Goal: Transaction & Acquisition: Purchase product/service

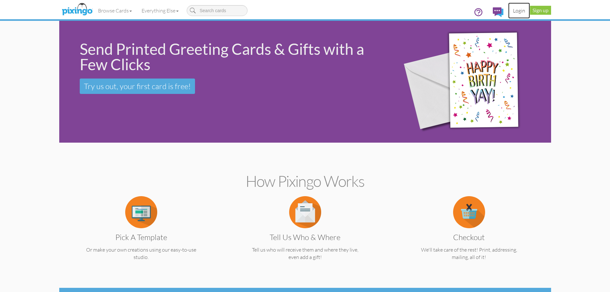
click at [516, 10] on link "Login" at bounding box center [519, 11] width 22 height 16
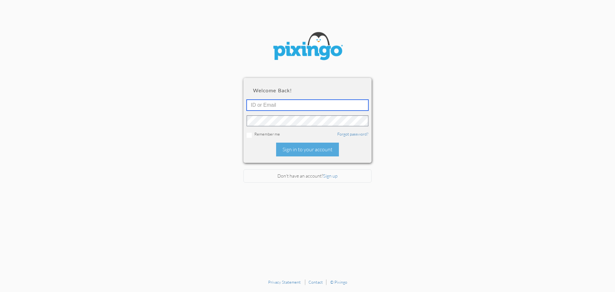
type input "6042"
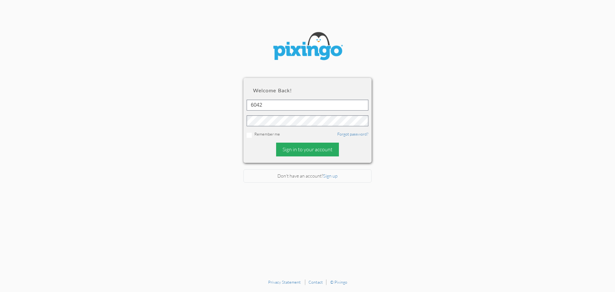
click at [303, 150] on div "Sign in to your account" at bounding box center [307, 150] width 63 height 14
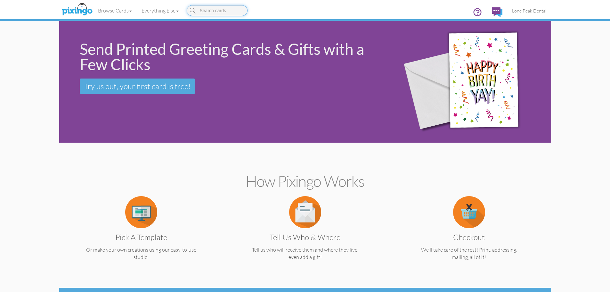
scroll to position [32, 0]
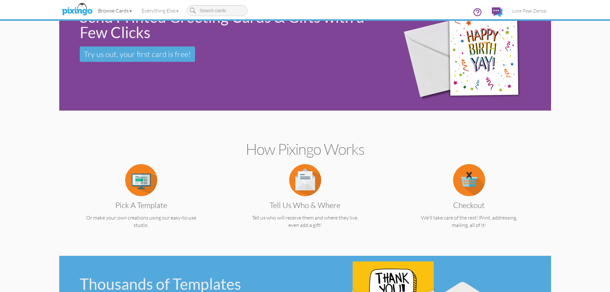
click at [118, 10] on link "Browse Cards" at bounding box center [115, 11] width 44 height 16
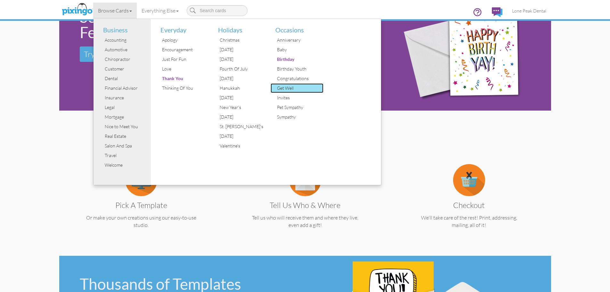
click at [290, 89] on div "Get Well" at bounding box center [299, 88] width 48 height 10
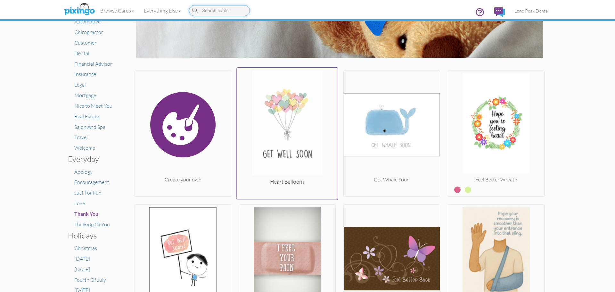
scroll to position [64, 0]
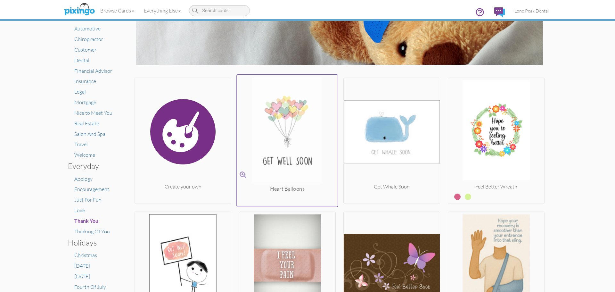
click at [289, 140] on img at bounding box center [287, 132] width 101 height 108
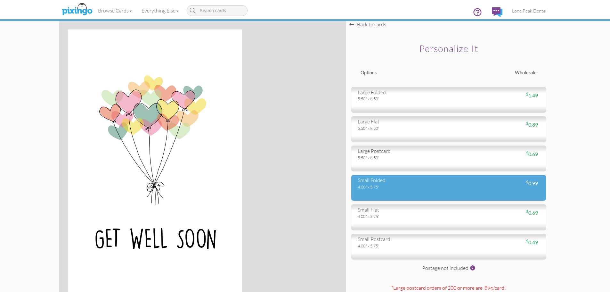
click at [394, 189] on div "4.00" x 5.75"" at bounding box center [401, 187] width 86 height 6
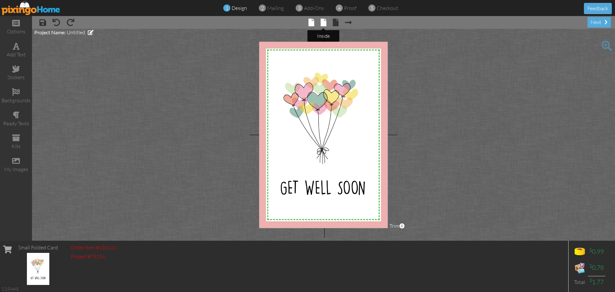
click at [322, 23] on span at bounding box center [324, 23] width 6 height 8
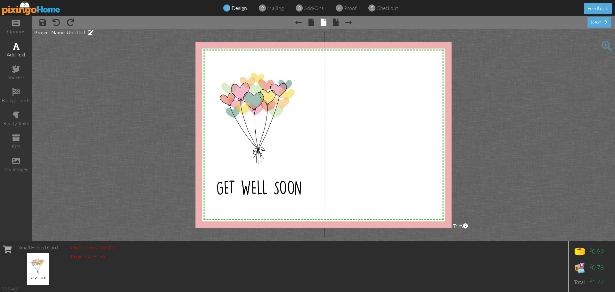
click at [17, 49] on span at bounding box center [16, 46] width 7 height 8
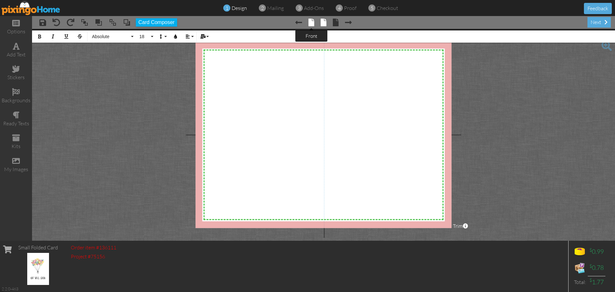
click at [311, 24] on span at bounding box center [311, 23] width 6 height 8
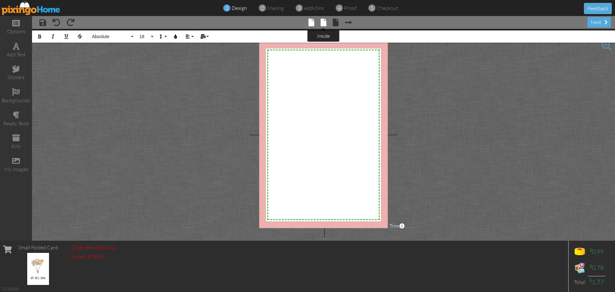
click at [325, 22] on span at bounding box center [324, 23] width 6 height 8
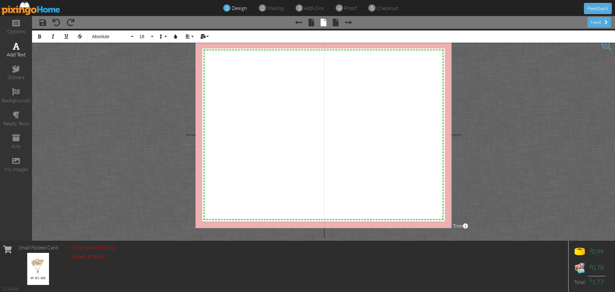
click at [16, 50] on div "add text" at bounding box center [16, 50] width 32 height 22
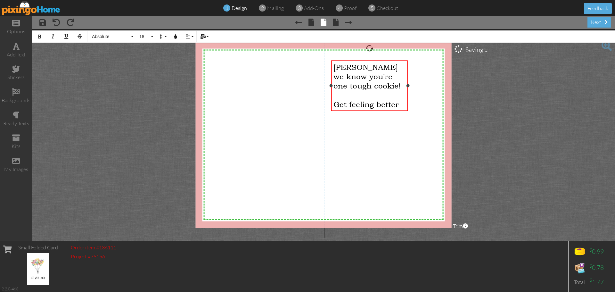
click at [367, 87] on div "[PERSON_NAME] we know you're one tough cookie!" at bounding box center [369, 76] width 72 height 28
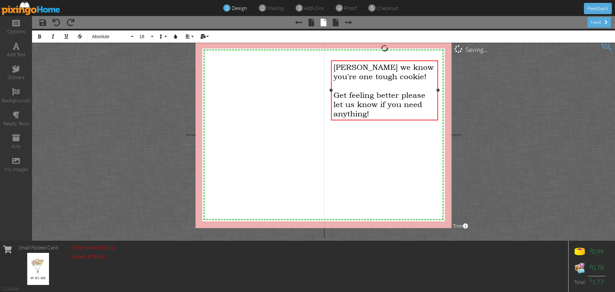
drag, startPoint x: 409, startPoint y: 99, endPoint x: 439, endPoint y: 102, distance: 30.3
click at [438, 102] on div "[PERSON_NAME] we know you're one tough cookie! ​ Get feeling better please let …" at bounding box center [384, 90] width 107 height 60
click at [17, 47] on span at bounding box center [16, 46] width 7 height 8
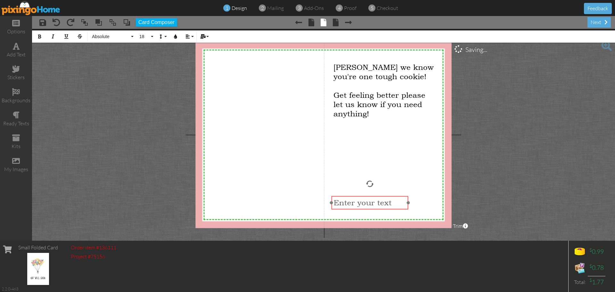
drag, startPoint x: 237, startPoint y: 61, endPoint x: 345, endPoint y: 196, distance: 173.2
click at [345, 196] on div "​ Enter your text ​" at bounding box center [369, 202] width 77 height 13
drag, startPoint x: 348, startPoint y: 197, endPoint x: 348, endPoint y: 185, distance: 11.9
click at [348, 185] on div "Love the Lone Peak Dental Care Team ​ ​" at bounding box center [366, 200] width 77 height 32
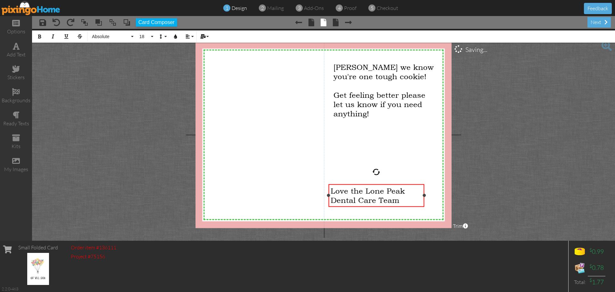
drag, startPoint x: 405, startPoint y: 200, endPoint x: 426, endPoint y: 201, distance: 21.8
click at [424, 201] on div "Love the Lone Peak Dental Care Team ×" at bounding box center [376, 195] width 96 height 23
click at [346, 191] on span "Love the Lone Peak Dental Care Team" at bounding box center [368, 195] width 74 height 19
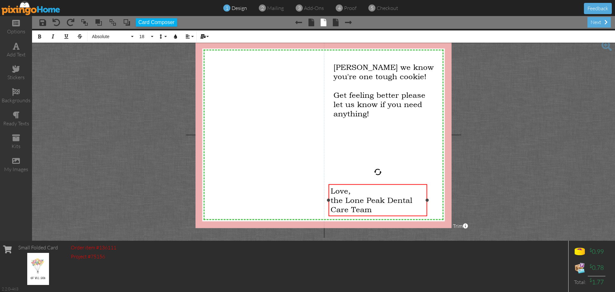
click at [336, 199] on span "the Lone Peak Dental Care Team" at bounding box center [372, 204] width 82 height 19
click at [520, 158] on project-studio-wrapper "X X X X X X X X X X X X X X X X X X X X X X X X X X X X X X X X X X X X X X X X…" at bounding box center [323, 135] width 583 height 212
click at [594, 24] on div "next" at bounding box center [598, 22] width 23 height 11
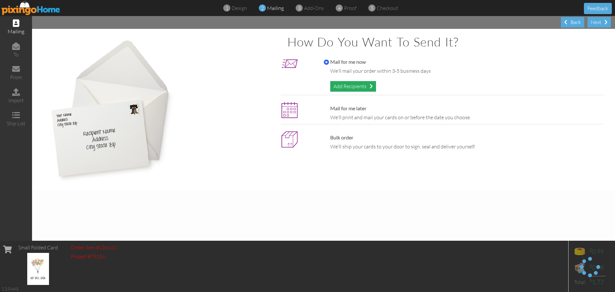
click at [367, 87] on div "Add Recipients" at bounding box center [353, 86] width 46 height 11
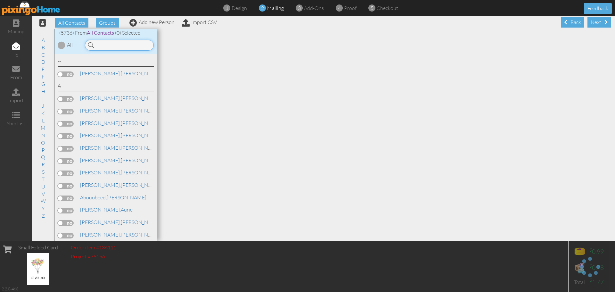
click at [119, 47] on input at bounding box center [119, 45] width 69 height 11
click at [117, 47] on input at bounding box center [119, 45] width 69 height 11
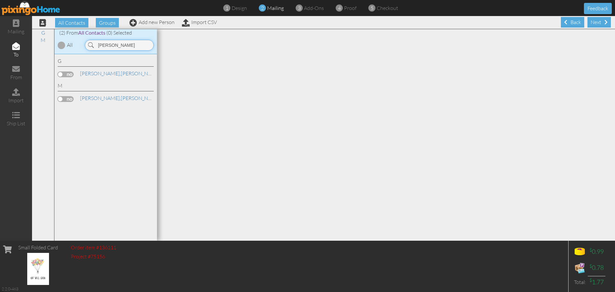
type input "[PERSON_NAME]"
click at [61, 98] on label at bounding box center [66, 99] width 16 height 6
click at [0, 0] on input "checkbox" at bounding box center [0, 0] width 0 height 0
click at [589, 23] on div "Next" at bounding box center [598, 22] width 23 height 11
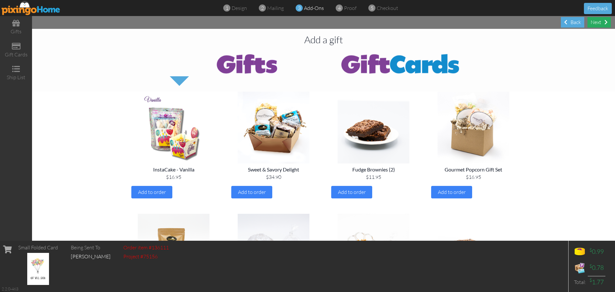
click at [601, 22] on div "Next" at bounding box center [598, 22] width 23 height 11
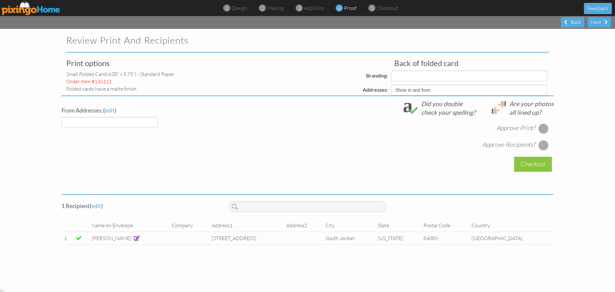
select select "object:18805"
select select "object:18806"
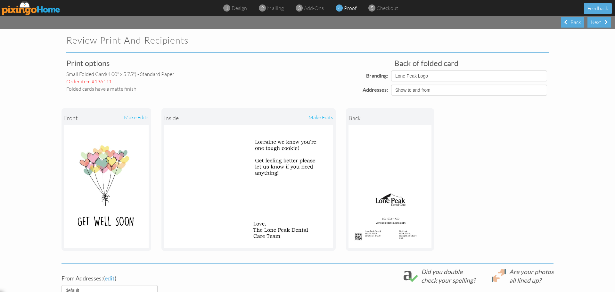
click at [541, 130] on div "front make edits inside make edits back" at bounding box center [307, 179] width 492 height 168
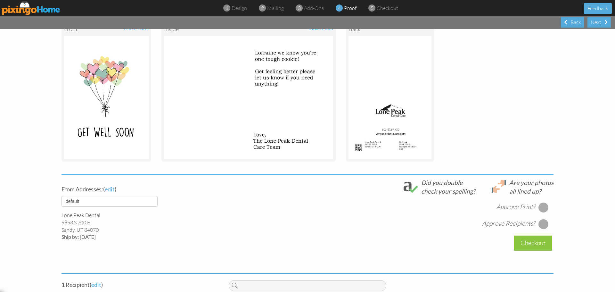
scroll to position [96, 0]
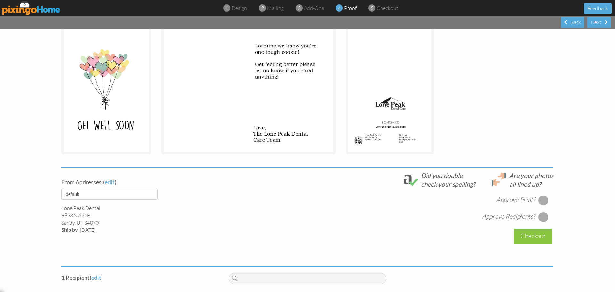
click at [538, 200] on div at bounding box center [543, 200] width 10 height 10
click at [542, 219] on div at bounding box center [543, 217] width 10 height 10
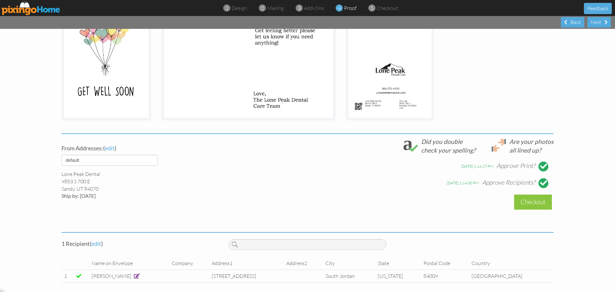
scroll to position [134, 0]
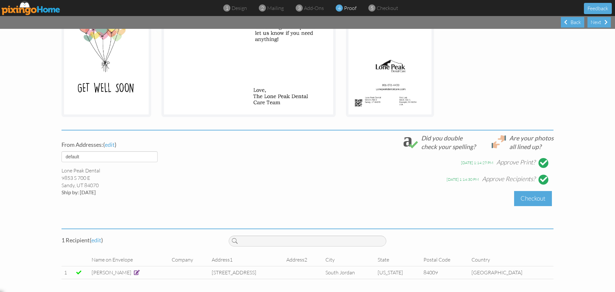
click at [525, 199] on div "Checkout" at bounding box center [533, 198] width 38 height 15
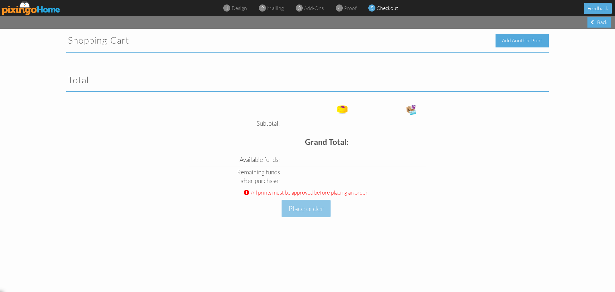
click at [515, 39] on div "Add Another Print" at bounding box center [521, 41] width 53 height 14
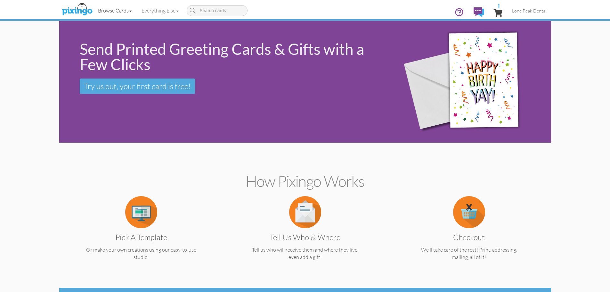
click at [125, 11] on link "Browse Cards" at bounding box center [115, 11] width 44 height 16
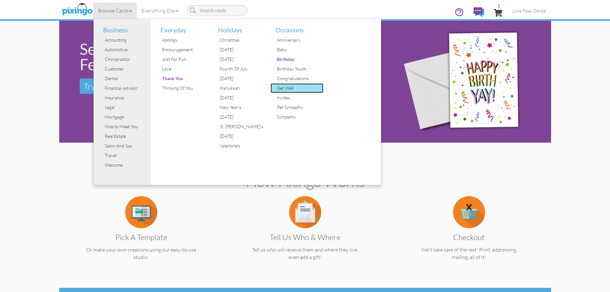
click at [288, 85] on div "Get Well" at bounding box center [299, 88] width 48 height 10
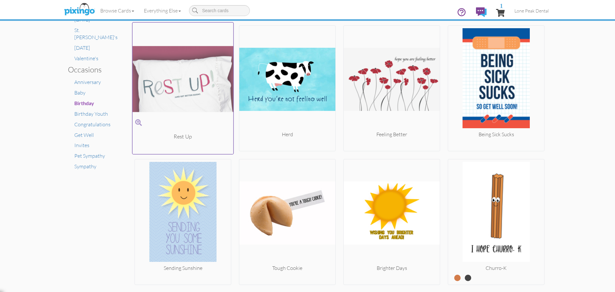
scroll to position [384, 0]
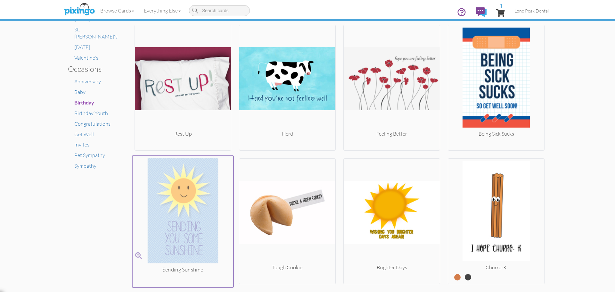
click at [180, 194] on img at bounding box center [183, 212] width 101 height 108
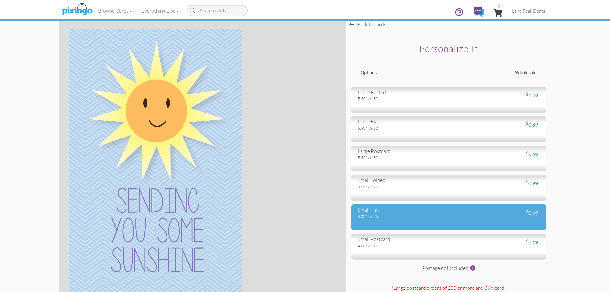
click at [395, 214] on div "4.00" x 5.75"" at bounding box center [401, 216] width 86 height 6
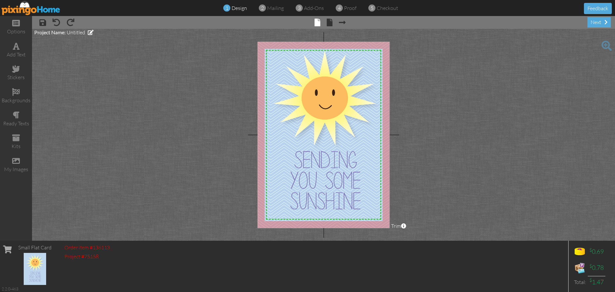
click at [231, 9] on div "1 design" at bounding box center [237, 7] width 20 height 7
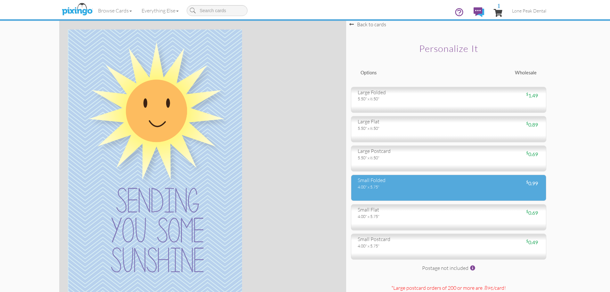
click at [410, 185] on div "4.00" x 5.75"" at bounding box center [401, 187] width 86 height 6
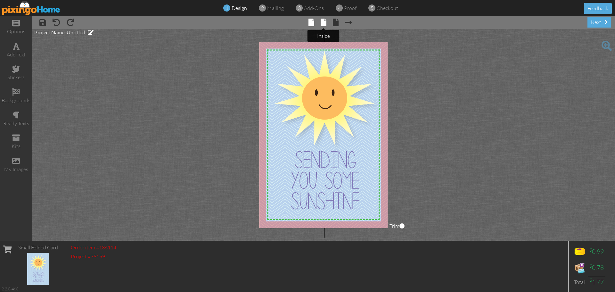
click at [324, 24] on span at bounding box center [324, 23] width 6 height 8
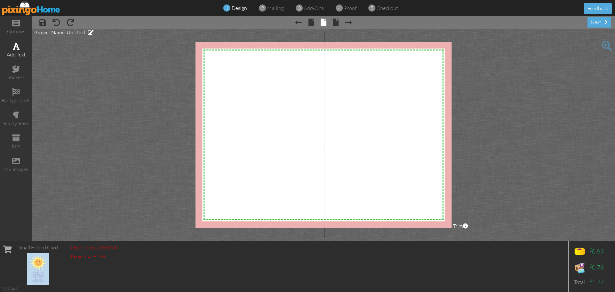
click at [16, 43] on span at bounding box center [16, 46] width 7 height 8
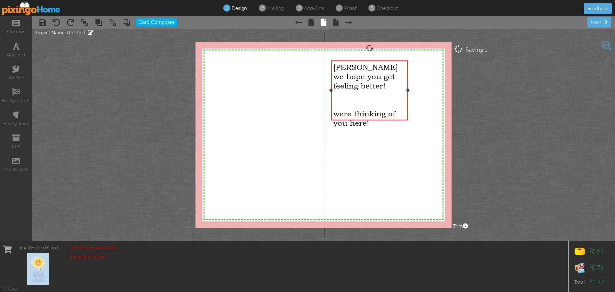
click at [339, 109] on span "were thinking of you here!" at bounding box center [364, 118] width 62 height 19
click at [346, 109] on span "Were thinking of you here!" at bounding box center [364, 118] width 63 height 19
click at [382, 112] on div "We're thinking of you here!" at bounding box center [369, 118] width 72 height 19
click at [19, 47] on span at bounding box center [16, 46] width 7 height 8
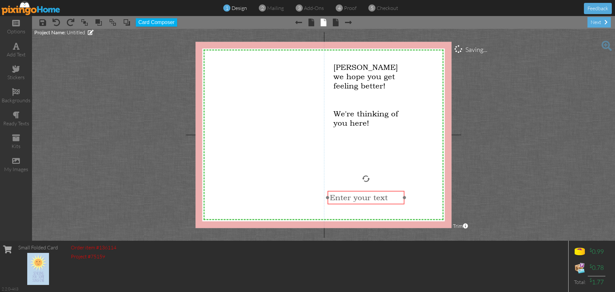
drag, startPoint x: 257, startPoint y: 60, endPoint x: 364, endPoint y: 190, distance: 168.2
click at [364, 190] on div at bounding box center [366, 197] width 80 height 17
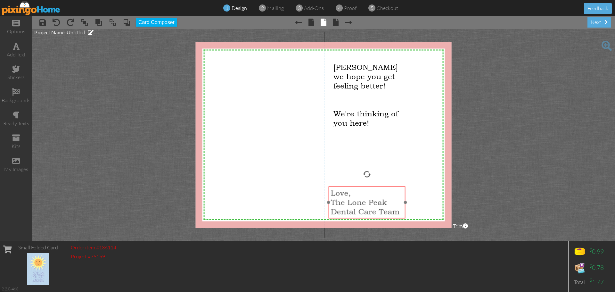
drag, startPoint x: 366, startPoint y: 191, endPoint x: 367, endPoint y: 187, distance: 4.6
click at [367, 187] on div "Love, The Lone Peak Dental Care Team ​ ​" at bounding box center [366, 202] width 77 height 32
drag, startPoint x: 405, startPoint y: 203, endPoint x: 434, endPoint y: 211, distance: 30.1
click at [434, 211] on div "Love, The Lone Peak Dental Care Team ×" at bounding box center [381, 202] width 106 height 32
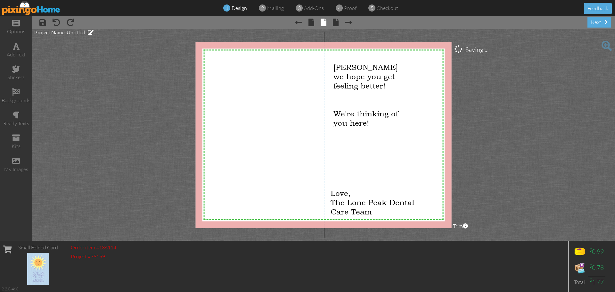
click at [499, 188] on project-studio-wrapper "X X X X X X X X X X X X X X X X X X X X X X X X X X X X X X X X X X X X X X X X…" at bounding box center [323, 135] width 583 height 212
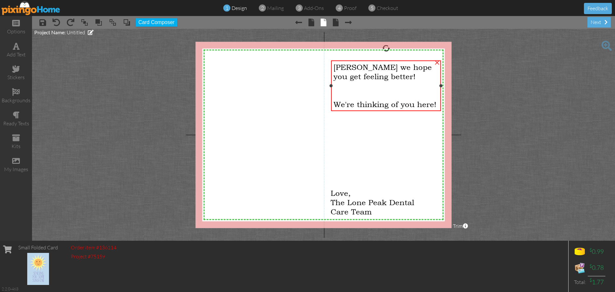
drag, startPoint x: 408, startPoint y: 91, endPoint x: 441, endPoint y: 92, distance: 33.0
click at [441, 92] on div "[PERSON_NAME] we hope you get feeling better! We're thinking of you here! ×" at bounding box center [386, 85] width 110 height 51
click at [494, 137] on project-studio-wrapper "X X X X X X X X X X X X X X X X X X X X X X X X X X X X X X X X X X X X X X X X…" at bounding box center [323, 135] width 583 height 212
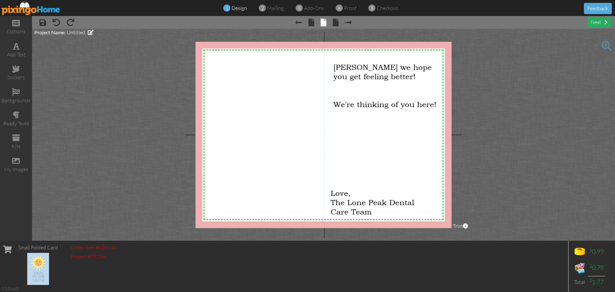
click at [602, 24] on div "next" at bounding box center [598, 22] width 23 height 11
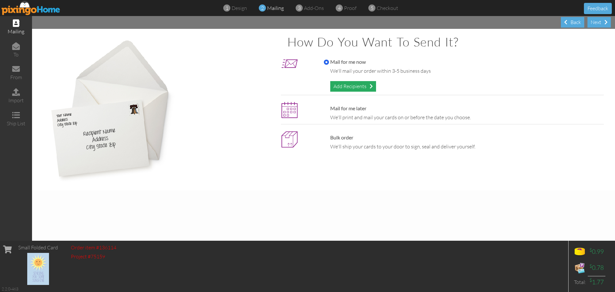
click at [372, 87] on span at bounding box center [371, 86] width 3 height 5
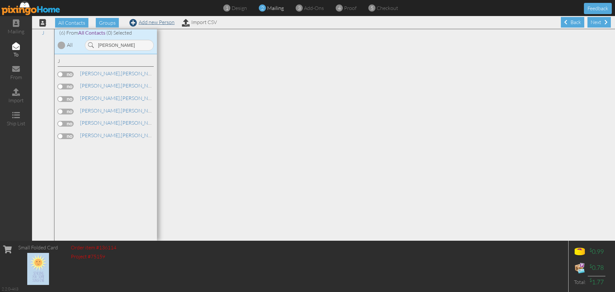
type input "[PERSON_NAME]"
click at [145, 22] on link "Add new Person" at bounding box center [151, 22] width 45 height 6
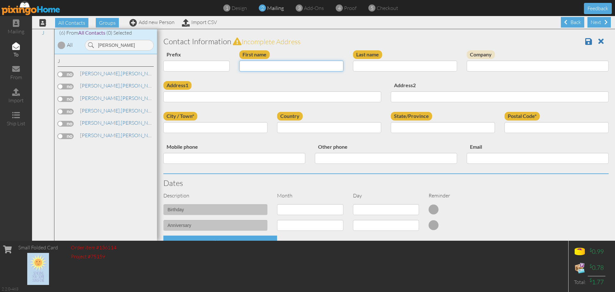
click at [277, 67] on input "First name" at bounding box center [291, 66] width 104 height 11
type input "[PERSON_NAME]"
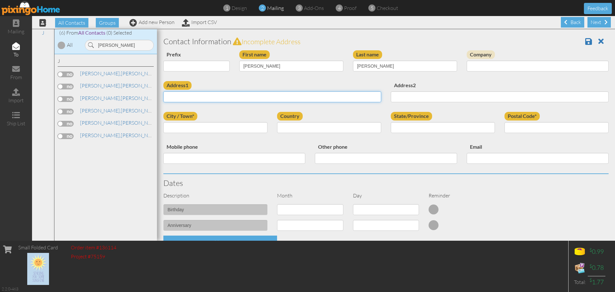
click at [242, 97] on input "Address1" at bounding box center [272, 96] width 218 height 11
click at [225, 99] on input "Address1" at bounding box center [272, 96] width 218 height 11
type input "[STREET_ADDRESS]"
click at [234, 126] on input "City / Town*" at bounding box center [215, 127] width 104 height 11
type input "[PERSON_NAME]"
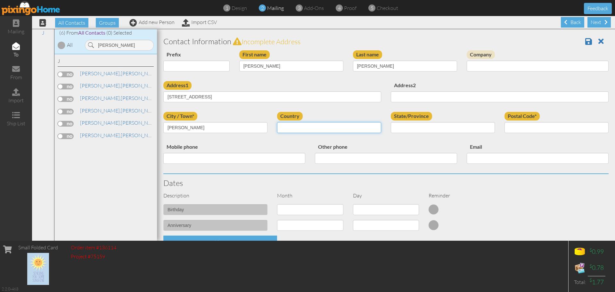
select select "object:31717"
type input "84094"
select select "object:32016"
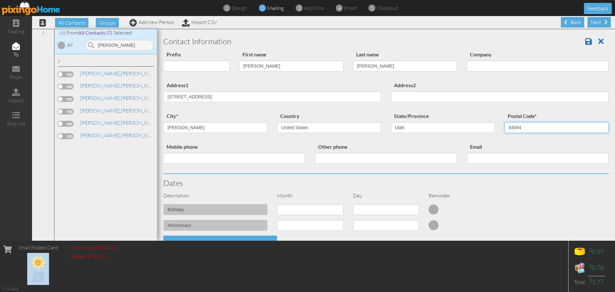
click at [532, 131] on input "84094" at bounding box center [556, 127] width 104 height 11
type input "84070"
click at [272, 159] on input "Mobile phone" at bounding box center [234, 158] width 142 height 11
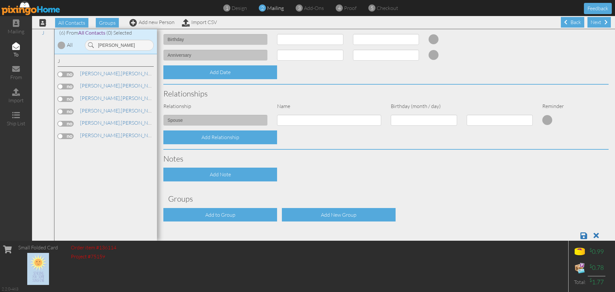
scroll to position [184, 0]
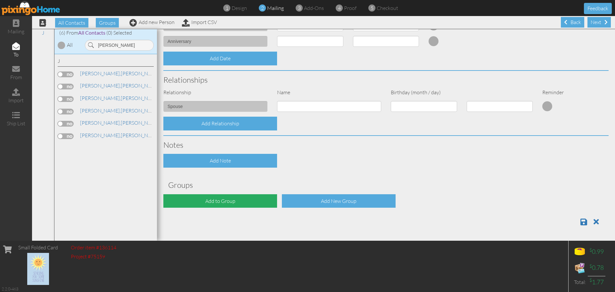
type input "3855564746"
click at [231, 200] on div "Add to Group" at bounding box center [220, 201] width 114 height 14
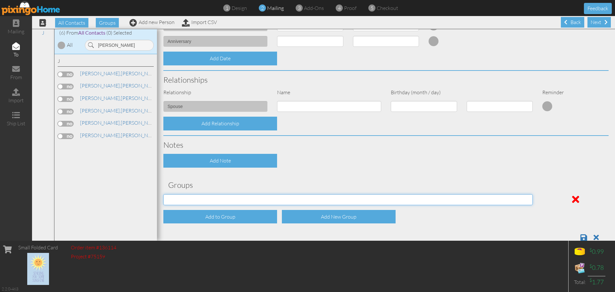
click at [243, 197] on select "All Contacts" at bounding box center [347, 199] width 369 height 11
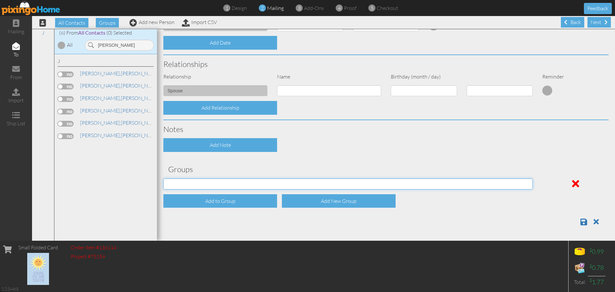
click at [243, 186] on select "All Contacts" at bounding box center [347, 183] width 369 height 11
select select "object:32025"
click at [163, 178] on select "All Contacts" at bounding box center [347, 183] width 369 height 11
click at [230, 184] on select "All Contacts" at bounding box center [347, 183] width 369 height 11
click at [236, 187] on select "All Contacts" at bounding box center [347, 183] width 369 height 11
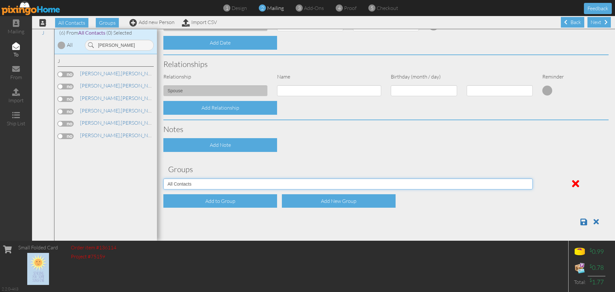
click at [247, 180] on select "All Contacts" at bounding box center [347, 183] width 369 height 11
click at [524, 184] on select "All Contacts" at bounding box center [347, 183] width 369 height 11
click at [163, 178] on select "All Contacts" at bounding box center [347, 183] width 369 height 11
click at [491, 185] on select "All Contacts" at bounding box center [347, 183] width 369 height 11
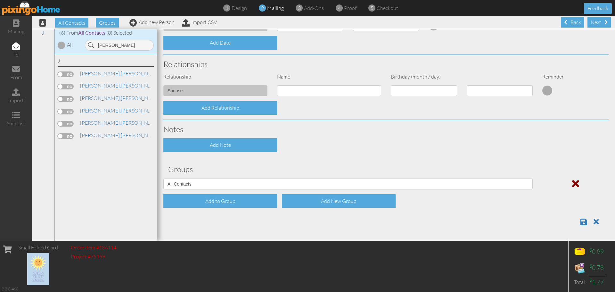
click at [572, 182] on span at bounding box center [575, 183] width 7 height 10
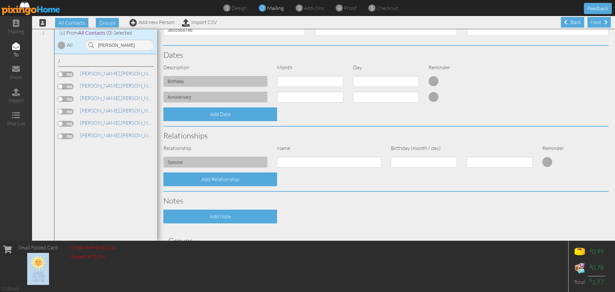
scroll to position [184, 0]
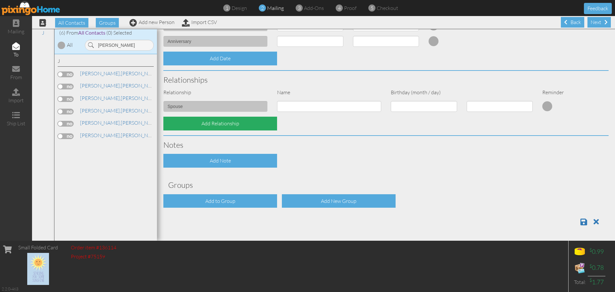
click at [231, 119] on div "Add Relationship" at bounding box center [220, 124] width 114 height 14
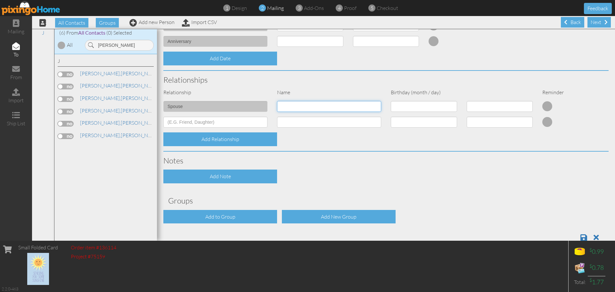
click at [309, 107] on input at bounding box center [329, 106] width 104 height 11
click at [311, 105] on input at bounding box center [329, 106] width 104 height 11
type input "[PERSON_NAME]"
click at [433, 169] on div "Notes" at bounding box center [386, 160] width 455 height 18
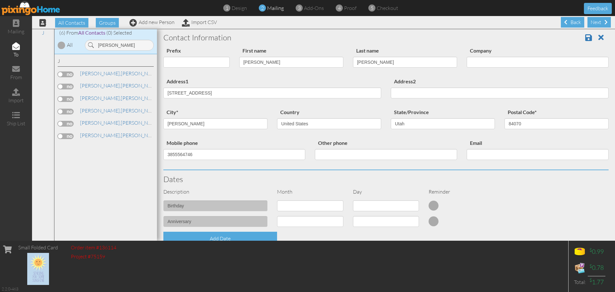
scroll to position [0, 0]
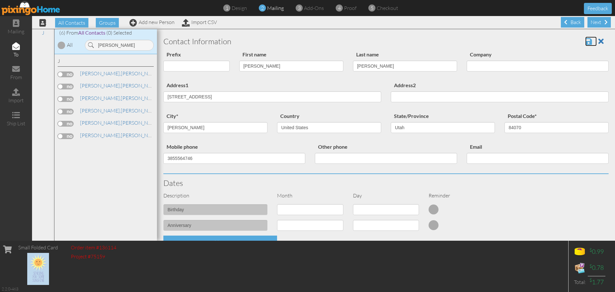
click at [585, 39] on span at bounding box center [588, 41] width 7 height 8
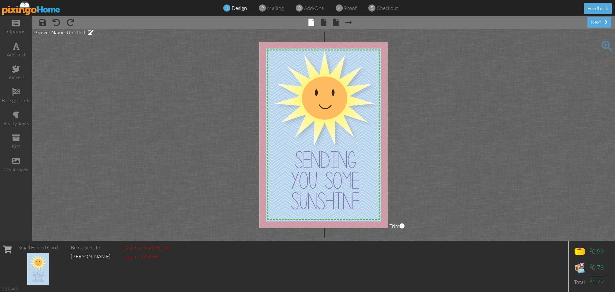
click at [323, 18] on span "× inside" at bounding box center [320, 22] width 12 height 10
click at [323, 22] on span at bounding box center [324, 23] width 6 height 8
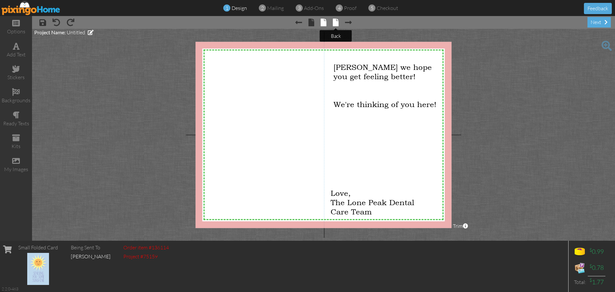
click at [336, 23] on span at bounding box center [336, 23] width 6 height 8
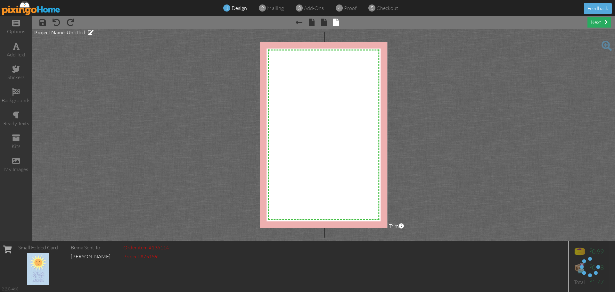
click at [599, 22] on div "next" at bounding box center [598, 22] width 23 height 11
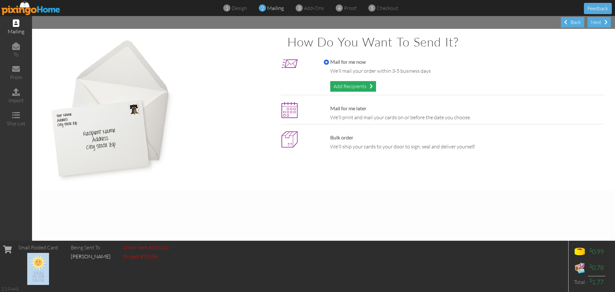
click at [347, 88] on div "Add Recipients" at bounding box center [353, 86] width 46 height 11
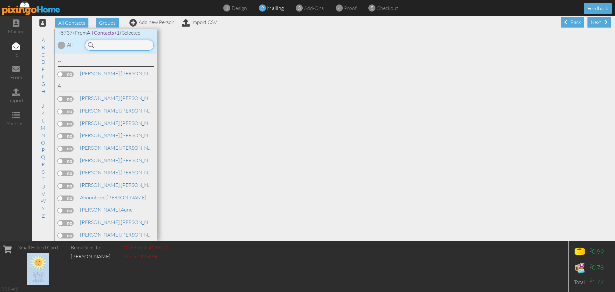
drag, startPoint x: 347, startPoint y: 88, endPoint x: 127, endPoint y: 45, distance: 223.8
click at [127, 45] on input at bounding box center [119, 45] width 69 height 11
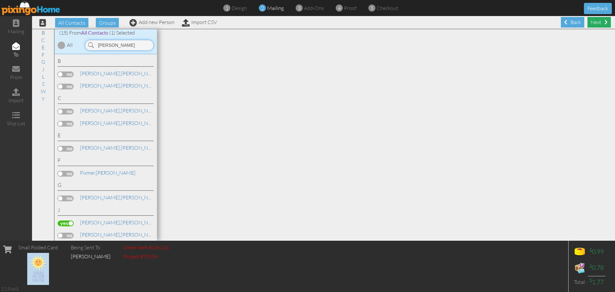
type input "larry"
click at [587, 25] on div "Next" at bounding box center [598, 22] width 23 height 11
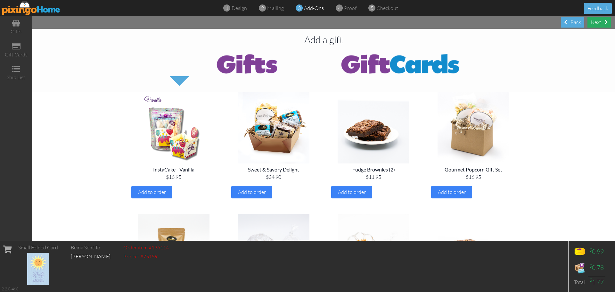
click at [591, 25] on div "Next" at bounding box center [598, 22] width 23 height 11
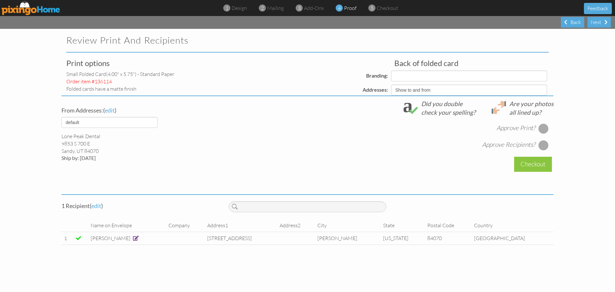
select select "object:17663"
select select "object:17664"
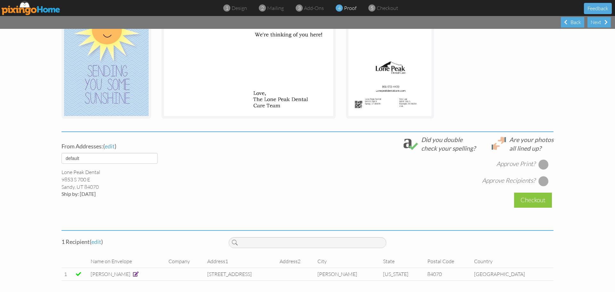
scroll to position [134, 0]
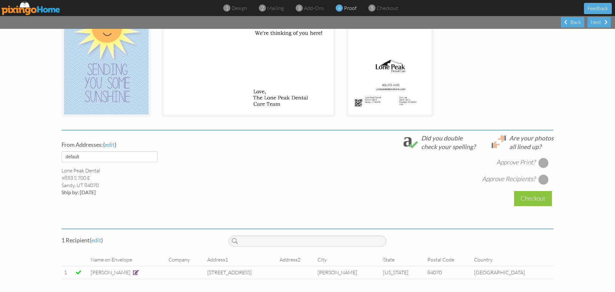
click at [539, 163] on div at bounding box center [543, 163] width 10 height 10
click at [539, 179] on div at bounding box center [543, 179] width 10 height 10
click at [519, 203] on div "Checkout" at bounding box center [533, 198] width 38 height 15
